Goal: Task Accomplishment & Management: Manage account settings

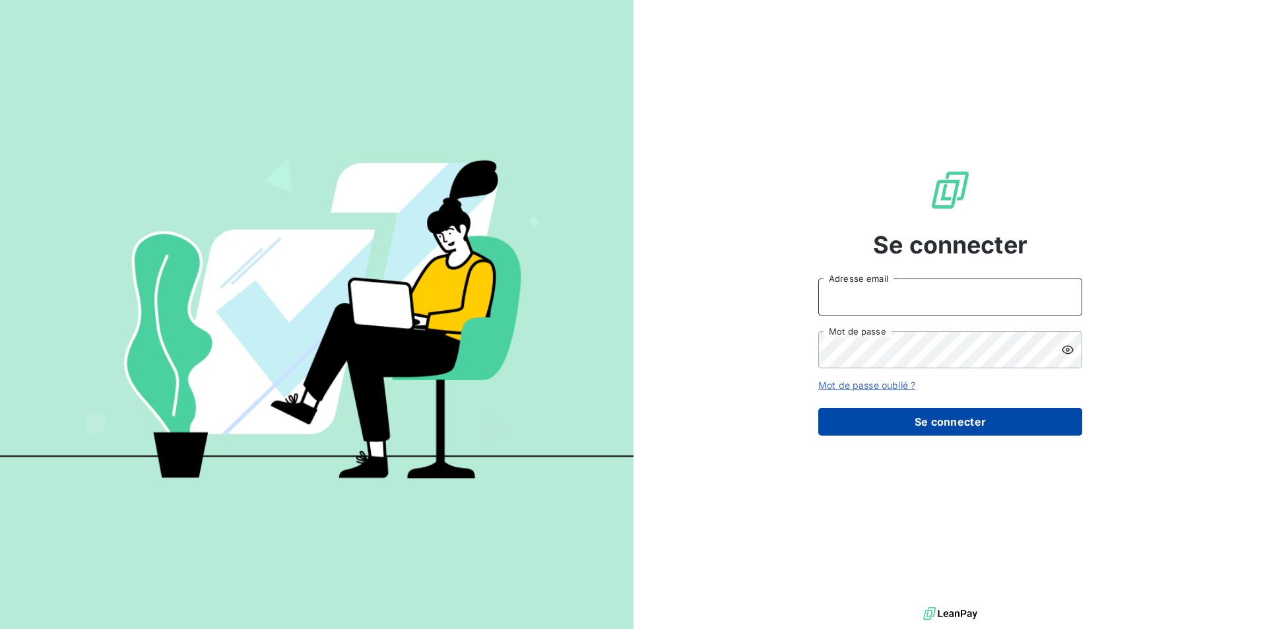
type input "[EMAIL_ADDRESS][DOMAIN_NAME]"
click at [943, 417] on button "Se connecter" at bounding box center [950, 422] width 264 height 28
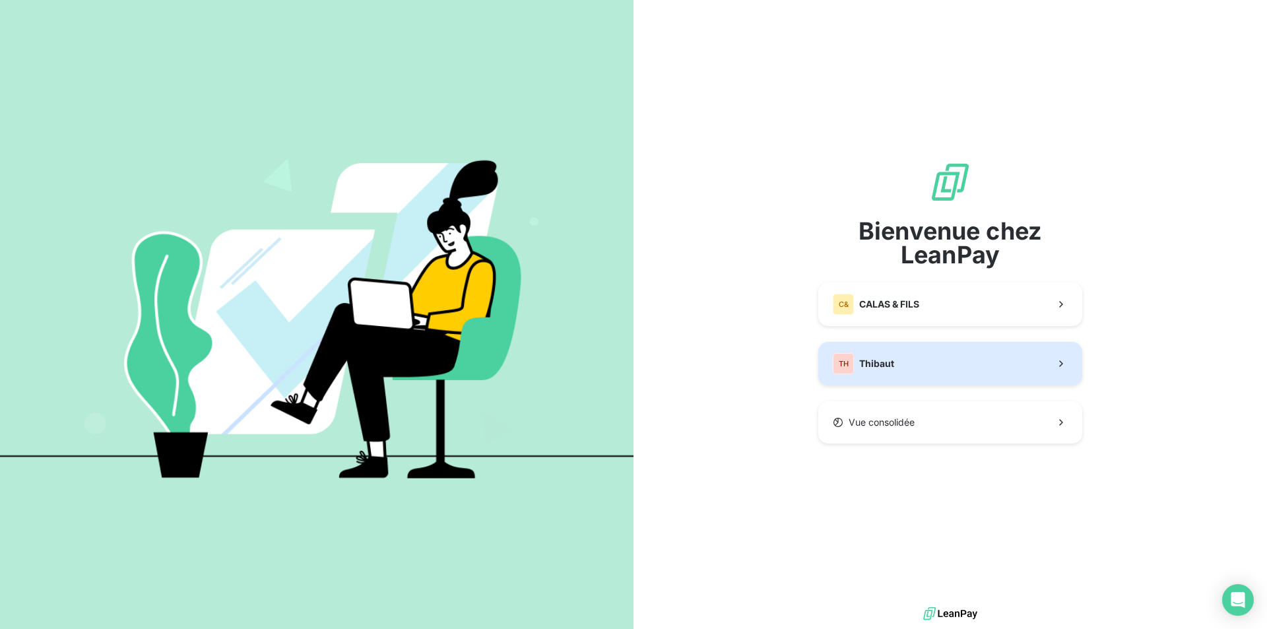
drag, startPoint x: 941, startPoint y: 354, endPoint x: 908, endPoint y: 359, distance: 33.3
click at [941, 354] on button "TH Thibaut" at bounding box center [950, 364] width 264 height 44
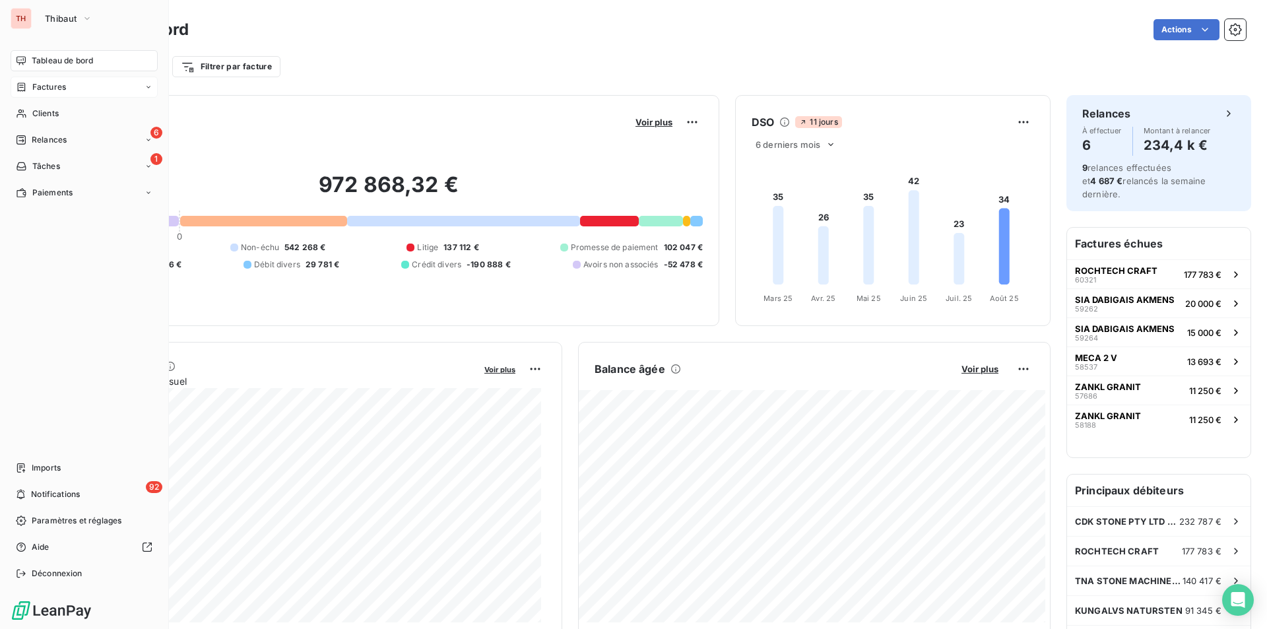
click at [31, 90] on div "Factures" at bounding box center [41, 87] width 50 height 12
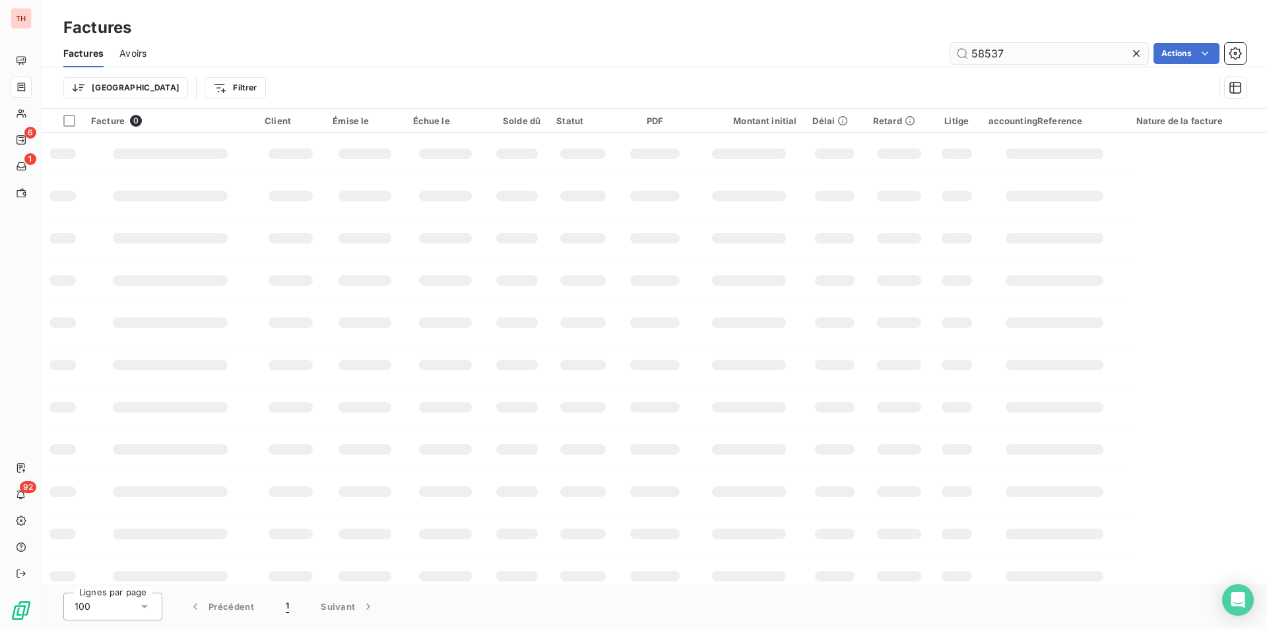
drag, startPoint x: 1033, startPoint y: 55, endPoint x: 952, endPoint y: 53, distance: 81.2
click at [952, 53] on input "58537" at bounding box center [1049, 53] width 198 height 21
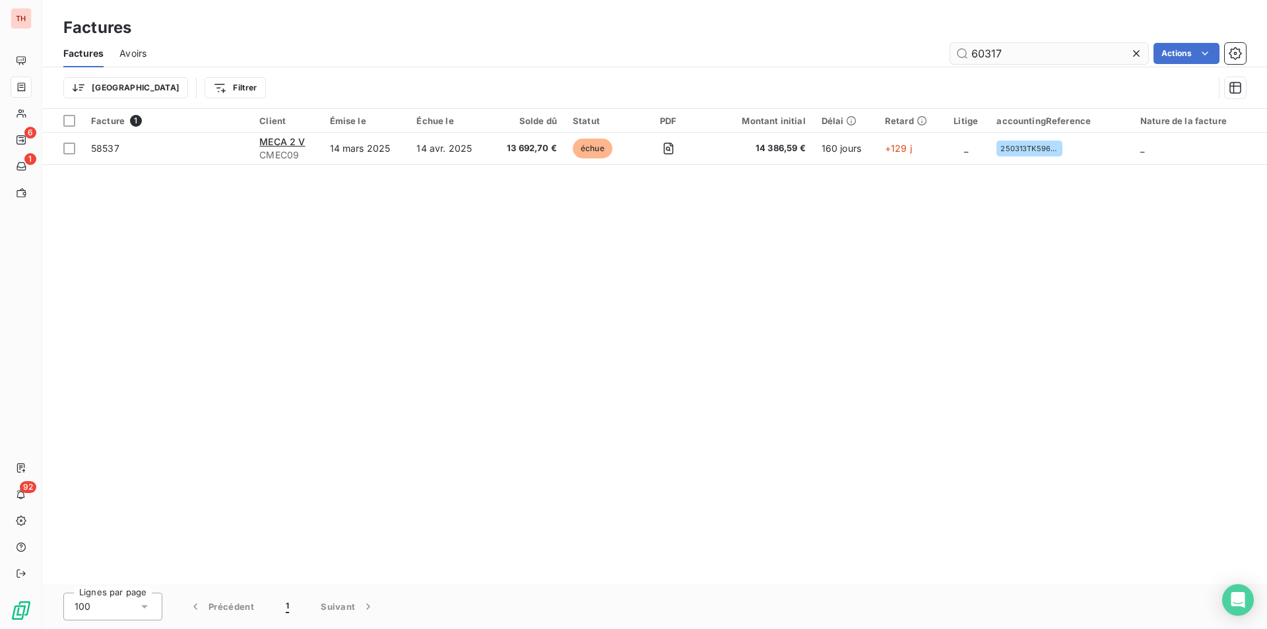
type input "60317"
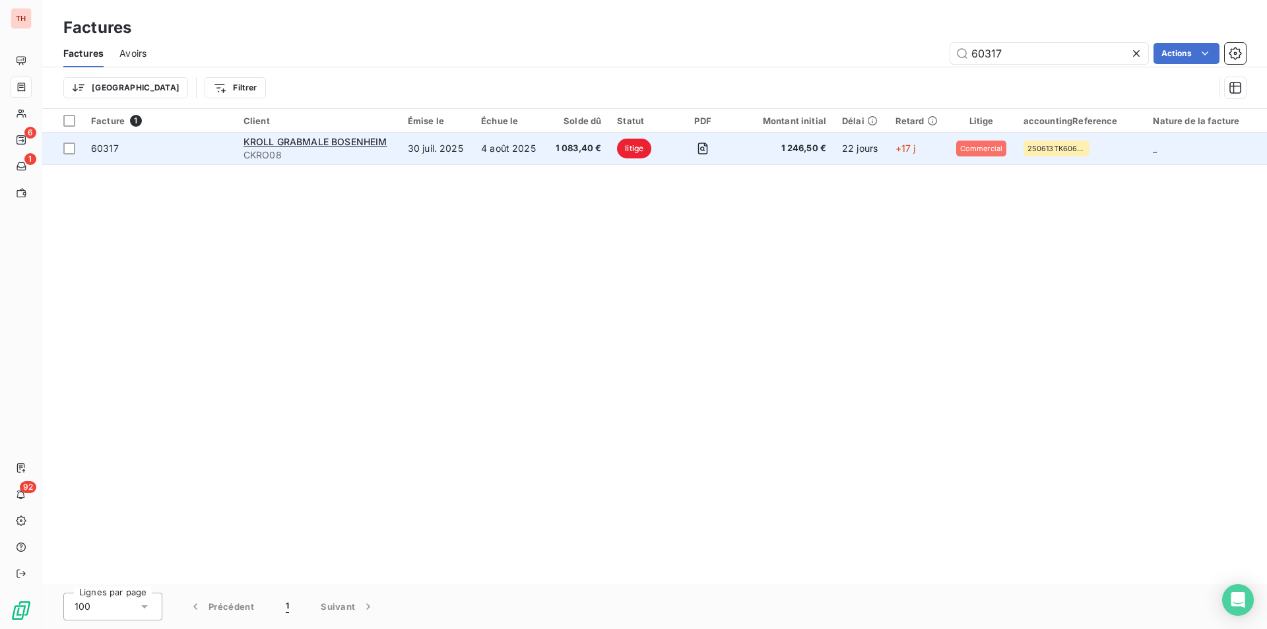
click at [465, 142] on td "30 juil. 2025" at bounding box center [436, 149] width 73 height 32
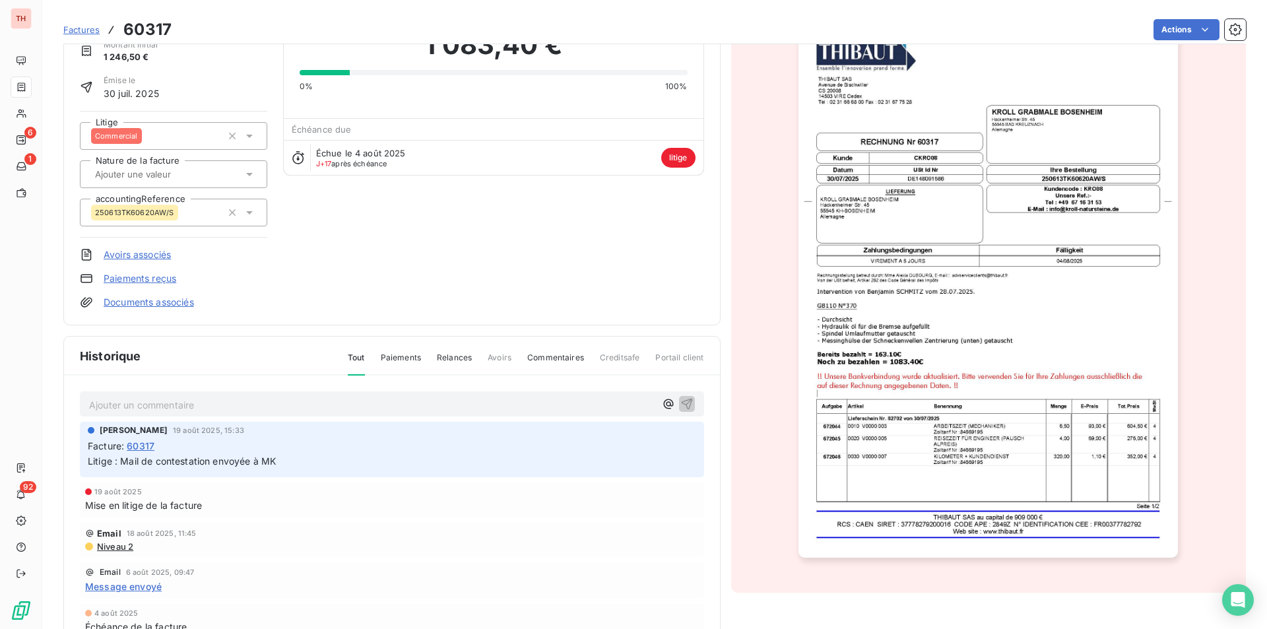
scroll to position [102, 0]
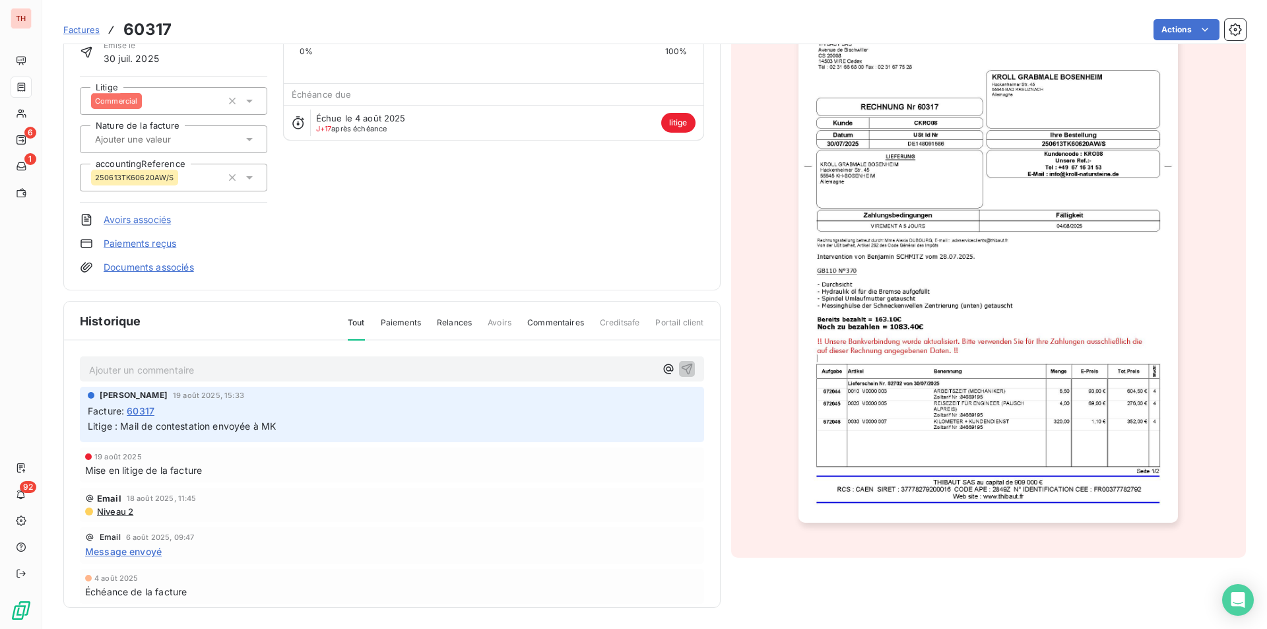
click at [134, 372] on p "Ajouter un commentaire ﻿" at bounding box center [372, 370] width 566 height 16
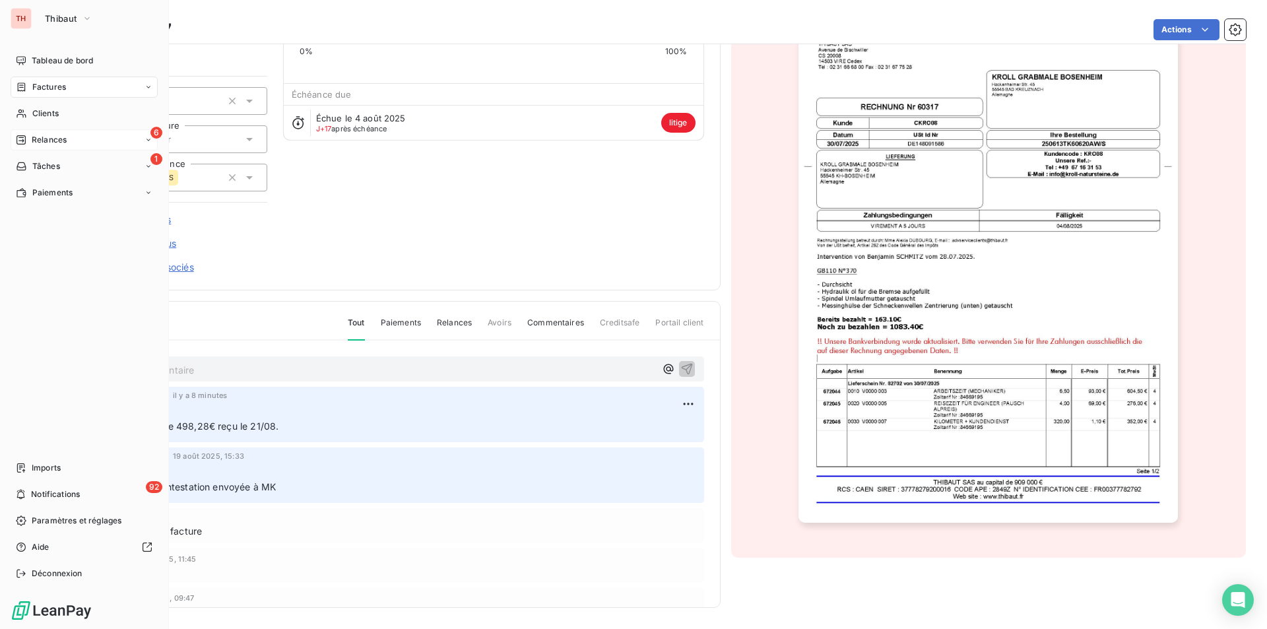
click at [26, 135] on icon at bounding box center [21, 140] width 11 height 11
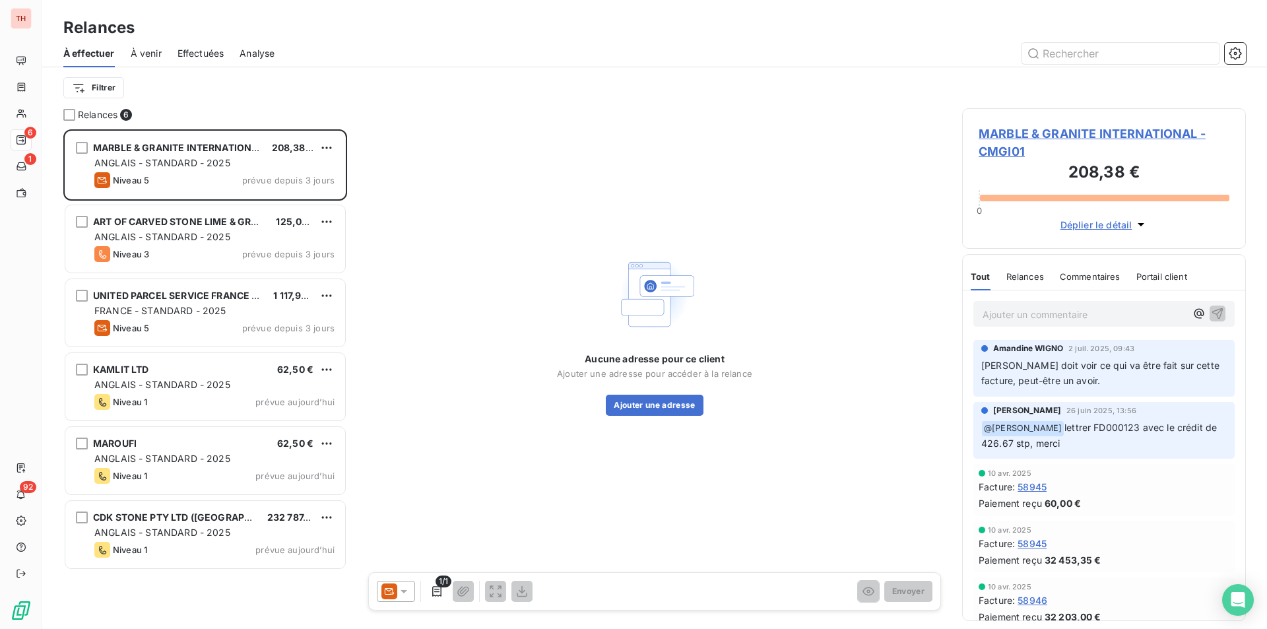
scroll to position [490, 274]
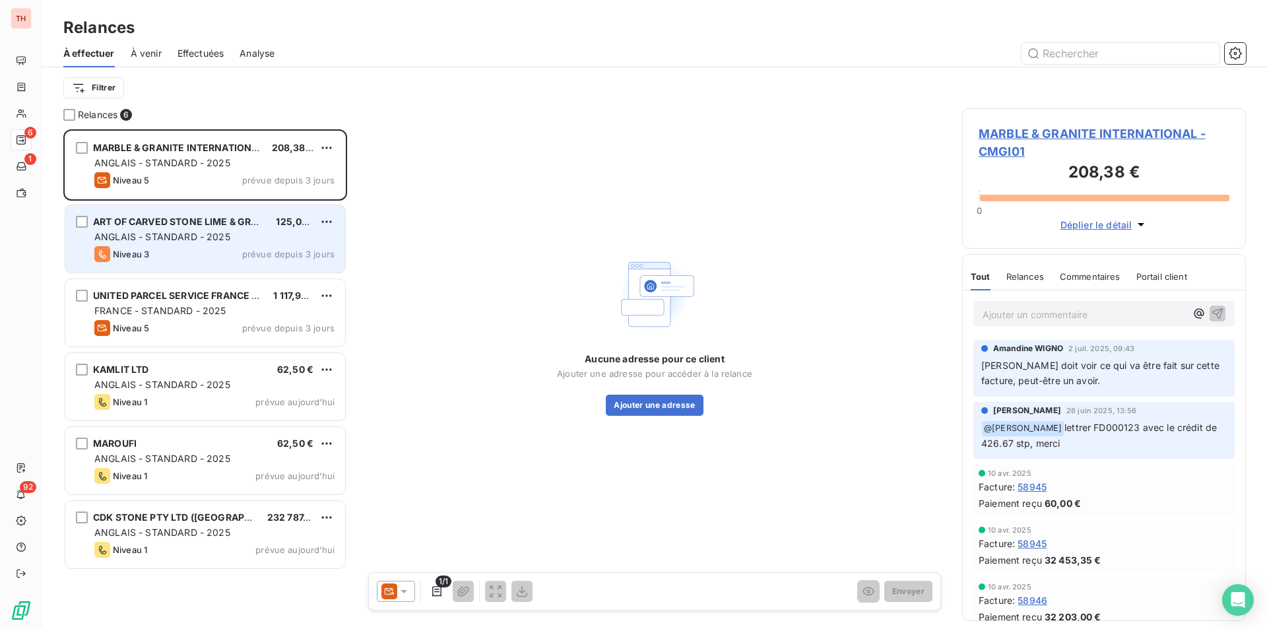
click at [193, 247] on div "Niveau 3 prévue depuis 3 jours" at bounding box center [214, 254] width 240 height 16
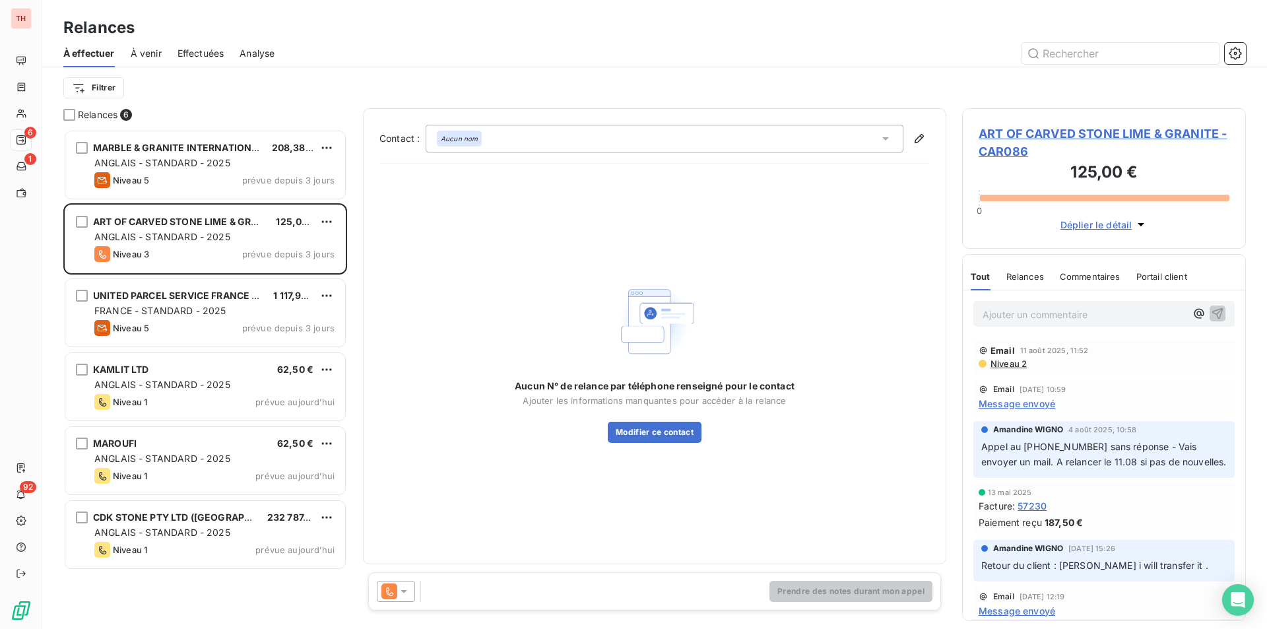
click at [1089, 141] on span "ART OF CARVED STONE LIME & GRANITE - CAR086" at bounding box center [1103, 143] width 251 height 36
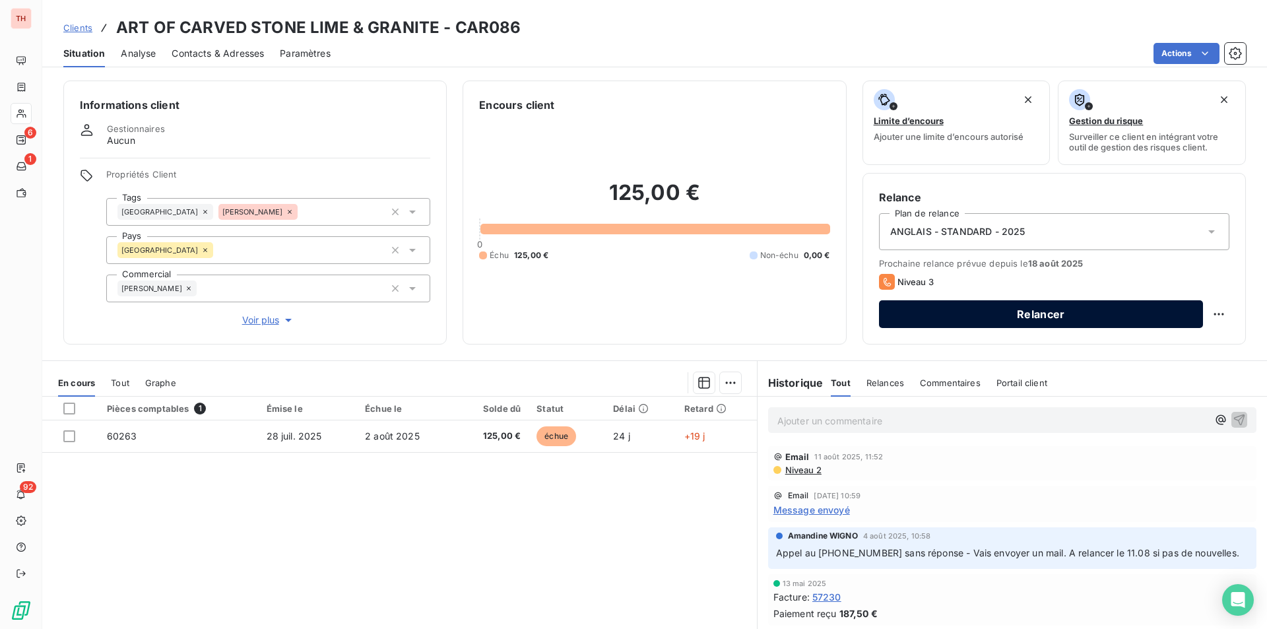
click at [996, 320] on button "Relancer" at bounding box center [1041, 314] width 324 height 28
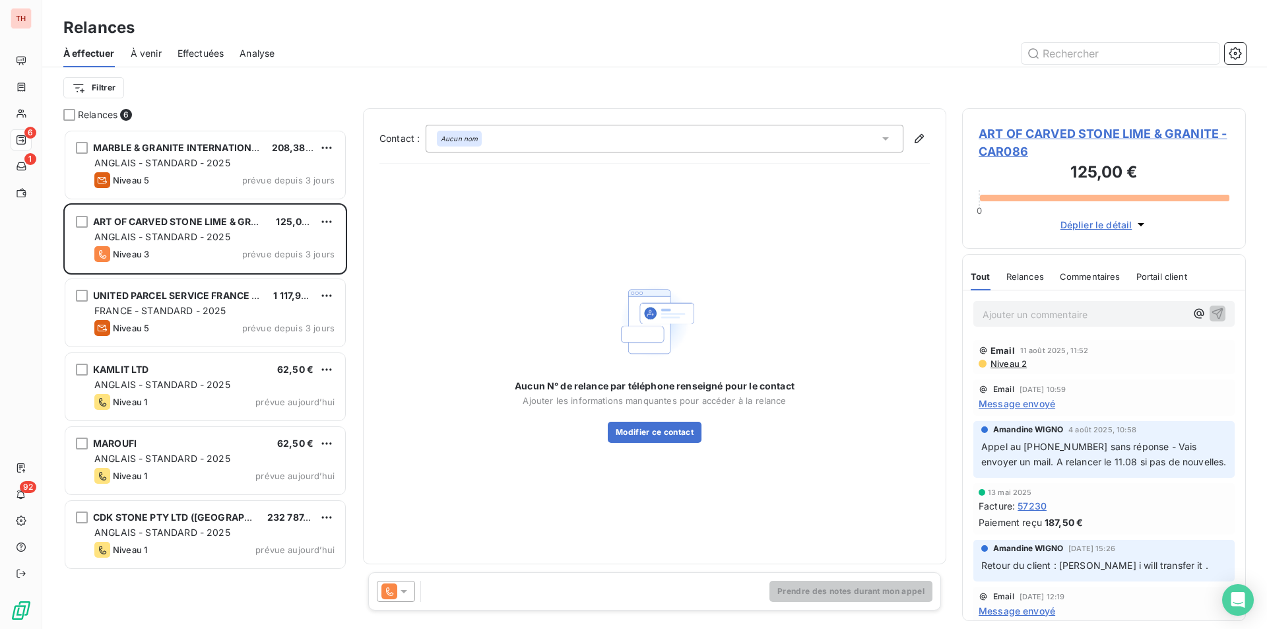
scroll to position [490, 274]
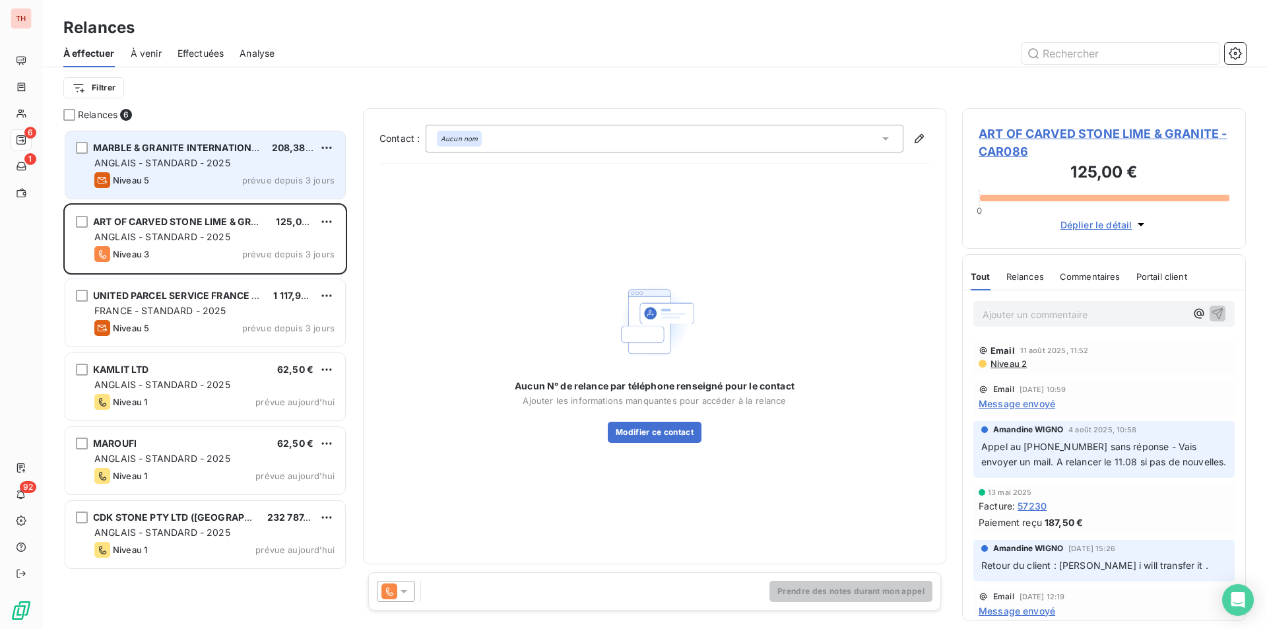
click at [201, 178] on div "Niveau 5 prévue depuis 3 jours" at bounding box center [214, 180] width 240 height 16
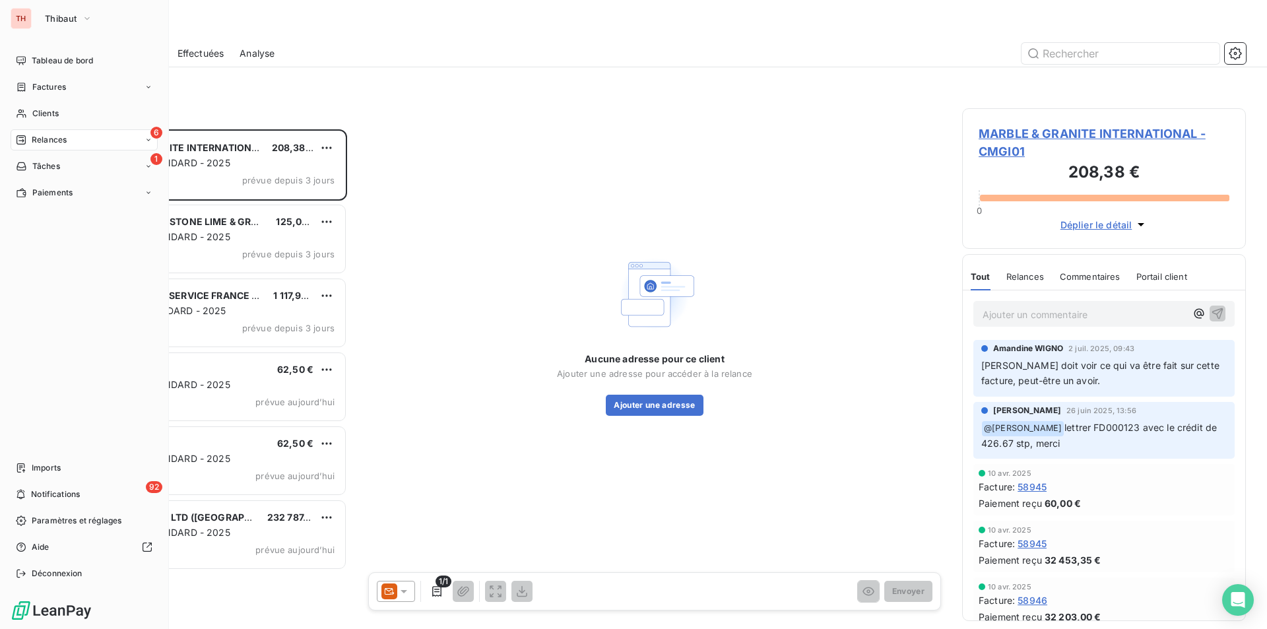
click at [28, 27] on div "TH" at bounding box center [21, 18] width 21 height 21
click at [61, 26] on button "Thibaut" at bounding box center [68, 18] width 63 height 21
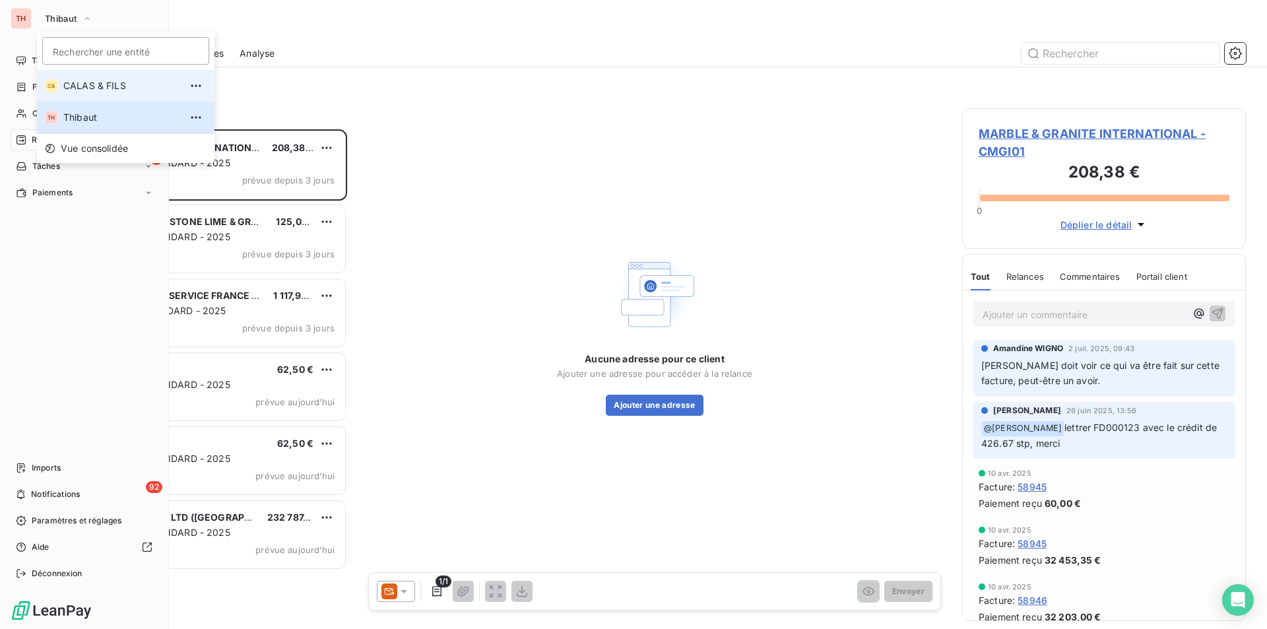
click at [73, 82] on span "CALAS & FILS" at bounding box center [121, 85] width 117 height 13
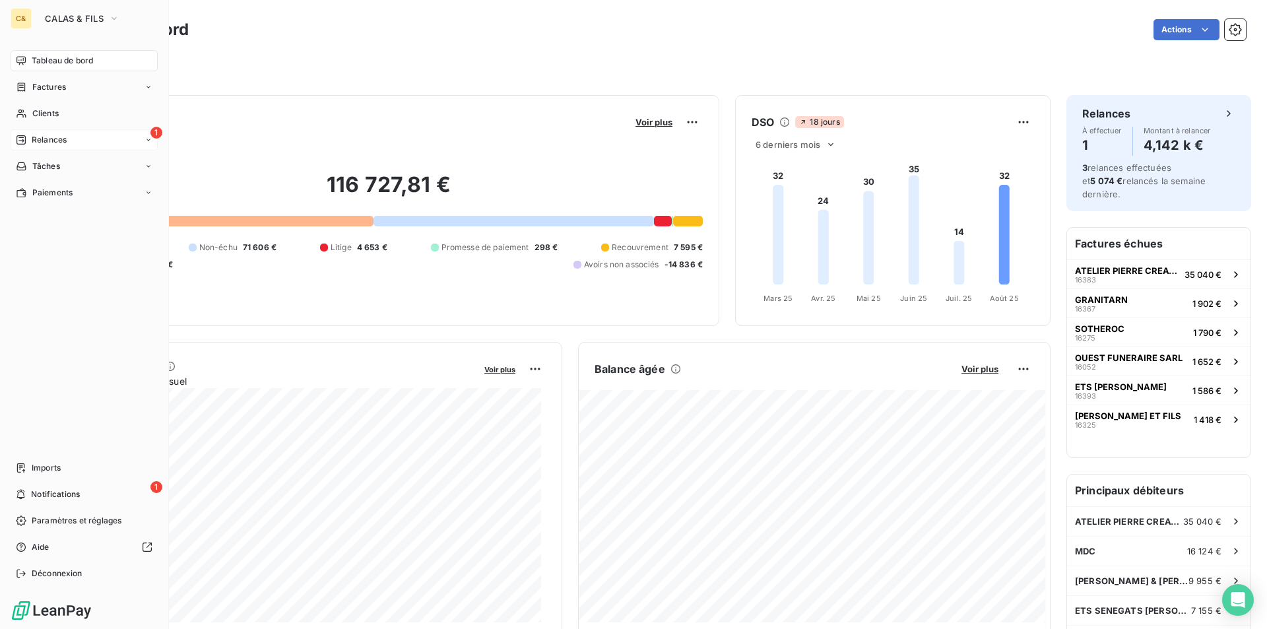
click at [30, 141] on div "Relances" at bounding box center [41, 140] width 51 height 12
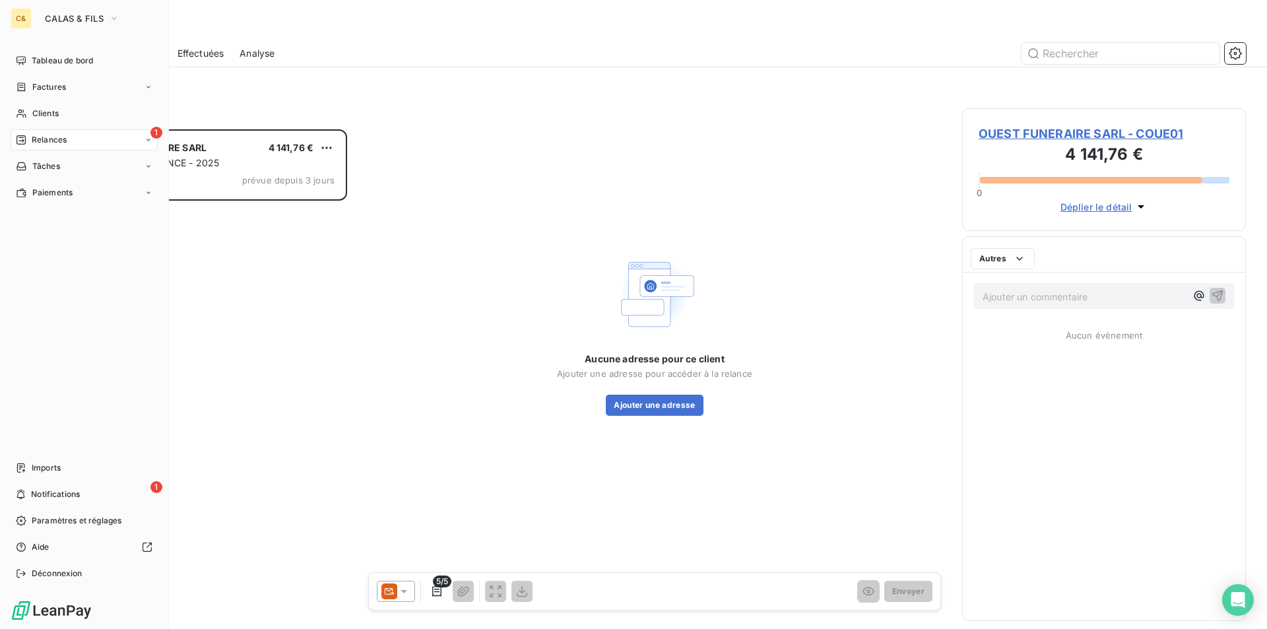
scroll to position [490, 274]
